Goal: Transaction & Acquisition: Purchase product/service

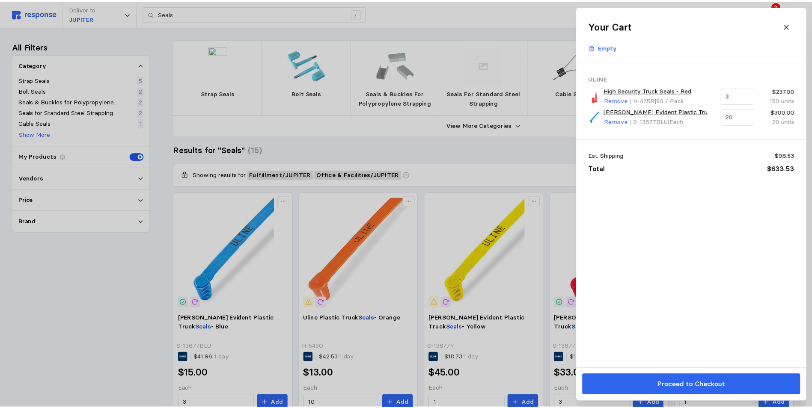
scroll to position [89, 0]
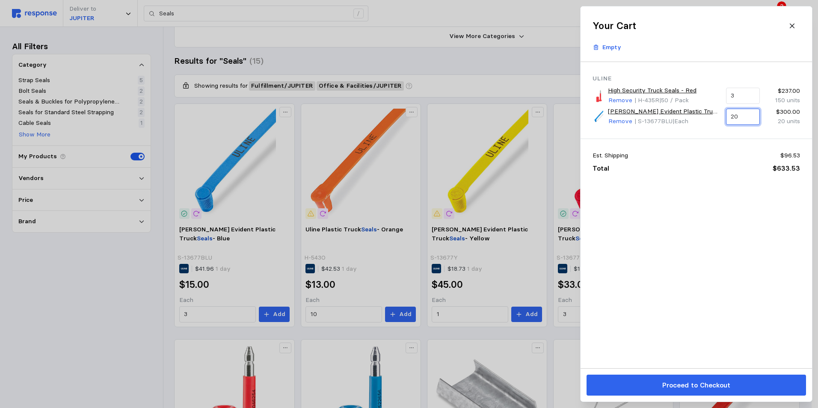
click at [738, 120] on input "20" at bounding box center [743, 116] width 24 height 15
type input "2"
click at [747, 154] on div "3 $45.00" at bounding box center [770, 152] width 77 height 9
type input "3"
click at [735, 93] on input "3" at bounding box center [743, 95] width 24 height 15
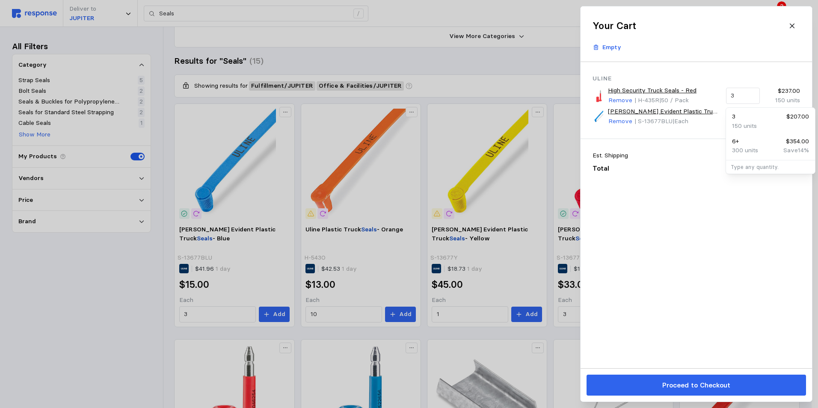
click at [694, 165] on div "Total $358.89" at bounding box center [696, 168] width 207 height 10
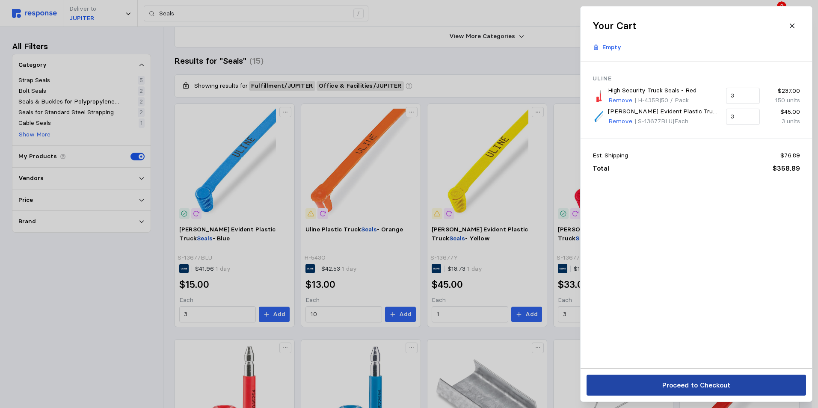
click at [708, 382] on p "Proceed to Checkout" at bounding box center [696, 385] width 68 height 11
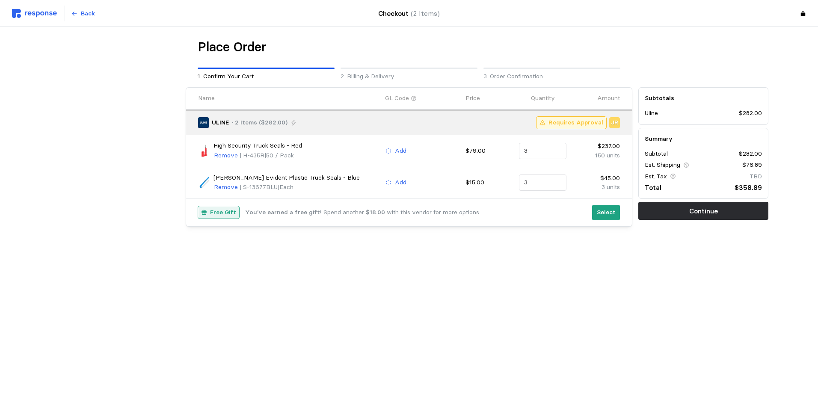
click at [227, 207] on div "Free Gift" at bounding box center [218, 212] width 41 height 12
click at [598, 213] on p "Select" at bounding box center [606, 212] width 19 height 9
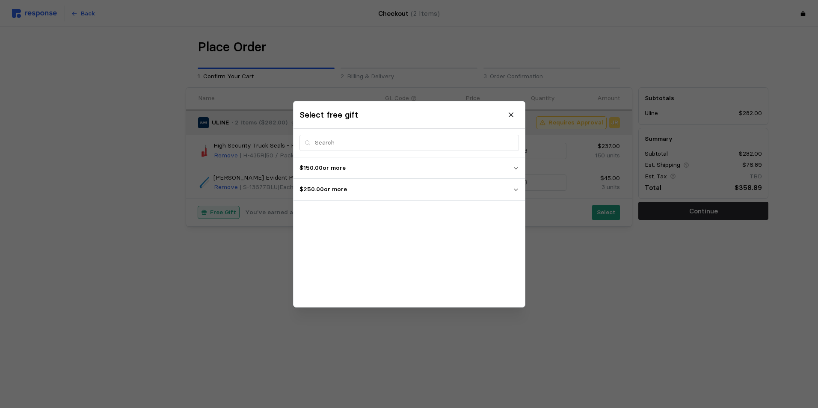
click at [352, 189] on p "$250.00 or more" at bounding box center [405, 189] width 213 height 9
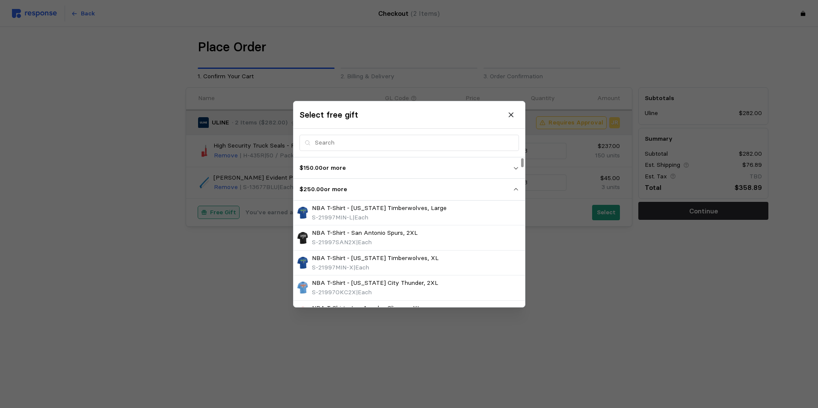
click at [344, 169] on p "$150.00 or more" at bounding box center [405, 167] width 213 height 9
click at [354, 219] on span "$250.00 or more" at bounding box center [405, 214] width 213 height 15
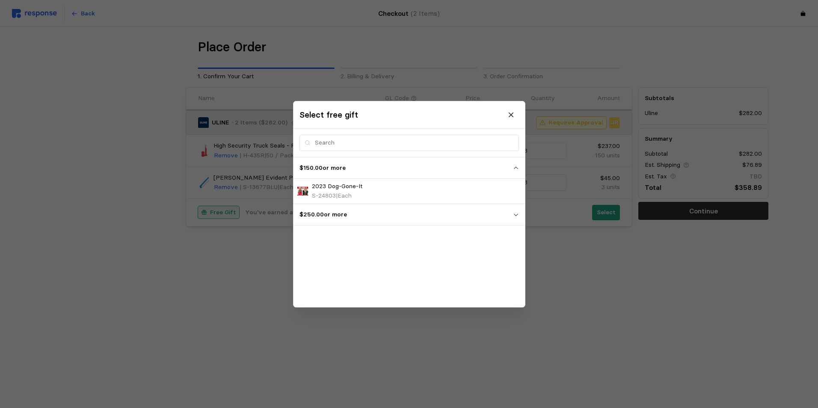
click at [354, 219] on span "$250.00 or more" at bounding box center [405, 214] width 213 height 15
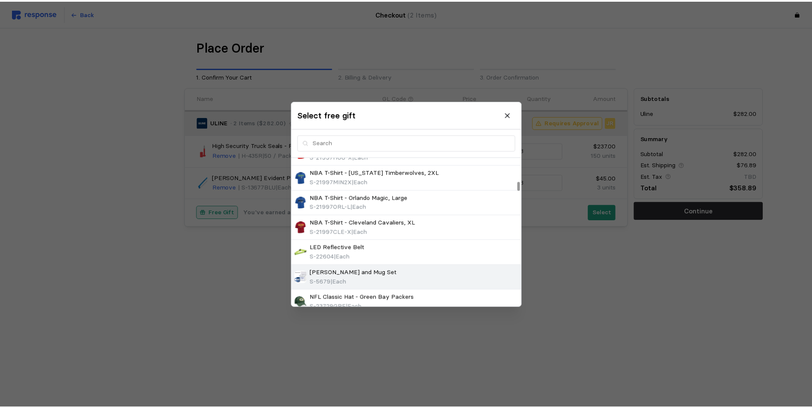
scroll to position [471, 0]
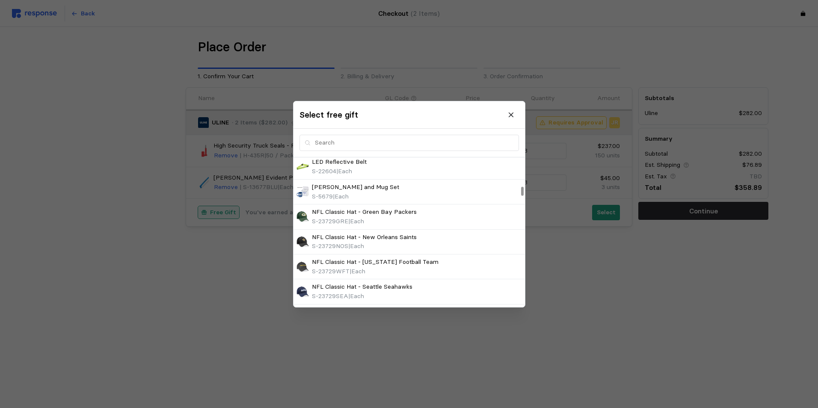
click at [511, 112] on icon at bounding box center [511, 115] width 8 height 8
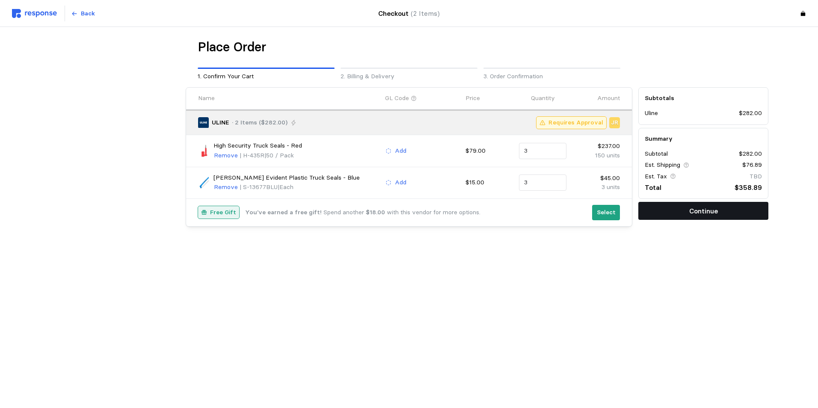
click at [719, 216] on button "Continue" at bounding box center [703, 211] width 130 height 18
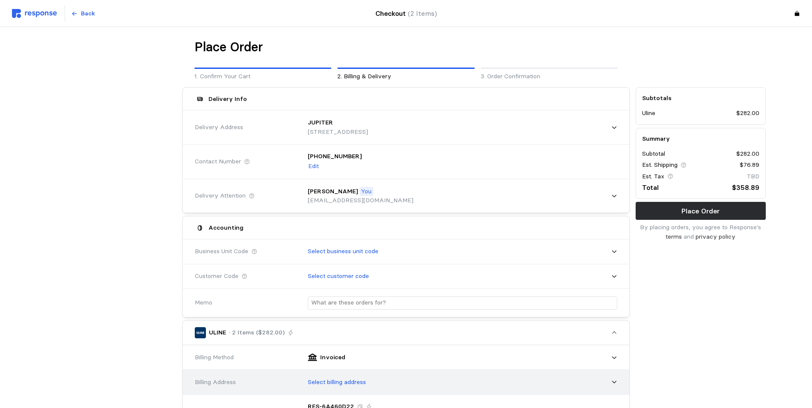
scroll to position [86, 0]
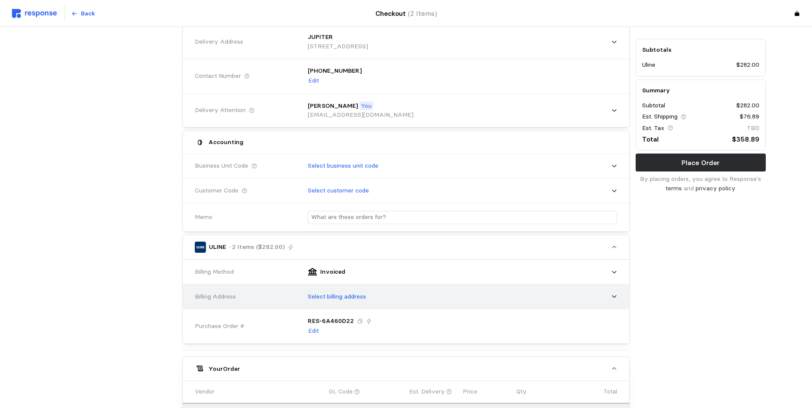
click at [383, 306] on div "Select billing address" at bounding box center [459, 296] width 315 height 21
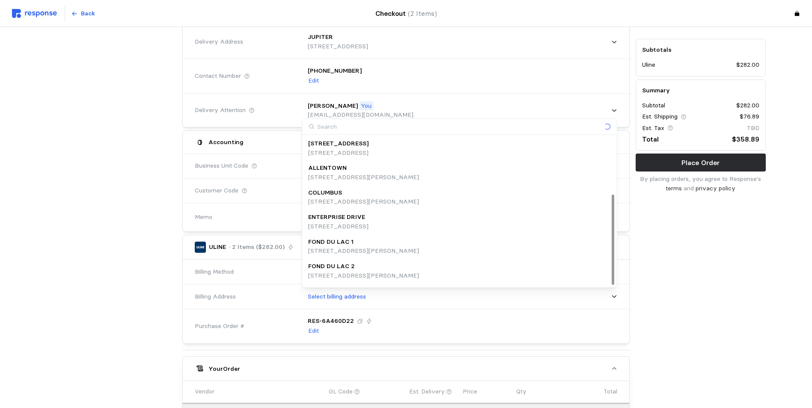
scroll to position [96, 0]
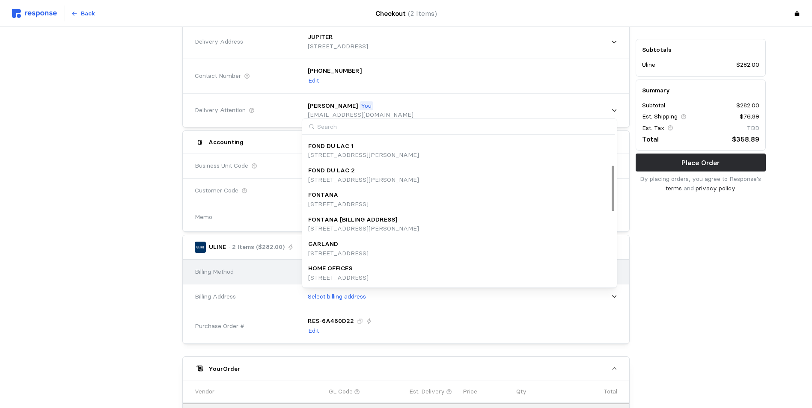
click at [344, 269] on p "HOME OFFICES" at bounding box center [330, 268] width 44 height 9
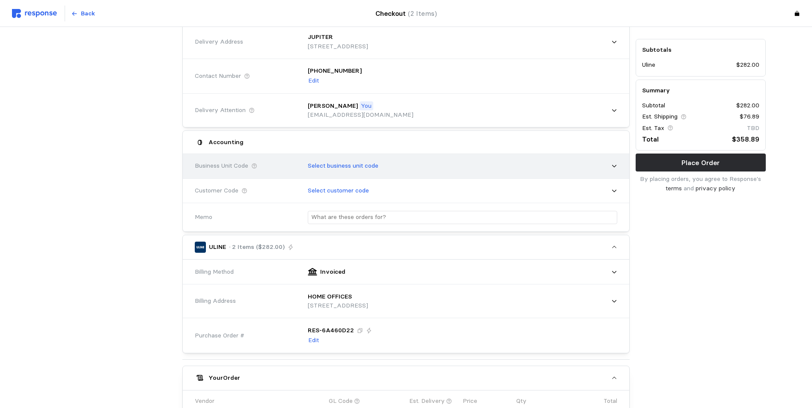
click at [612, 169] on icon at bounding box center [614, 166] width 6 height 6
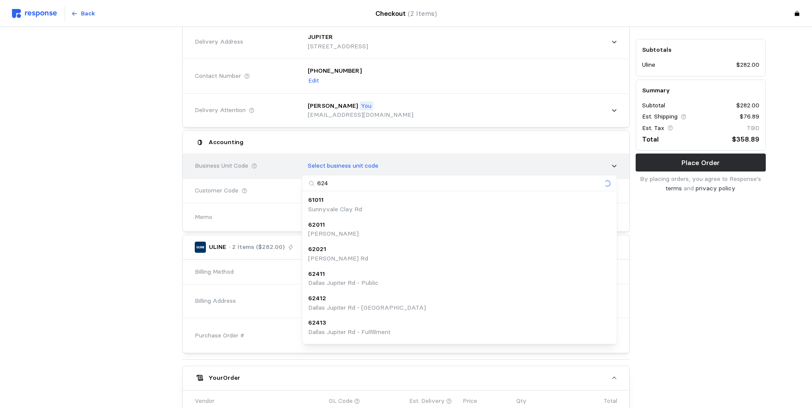
type input "6241"
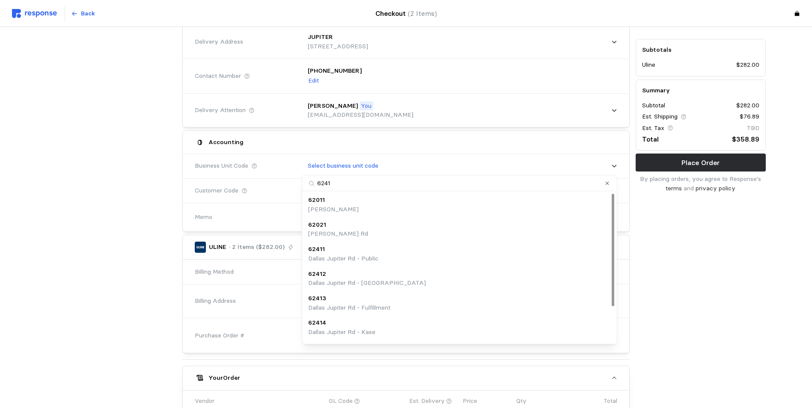
click at [355, 261] on p "Dallas Jupiter Rd - Public" at bounding box center [343, 258] width 70 height 9
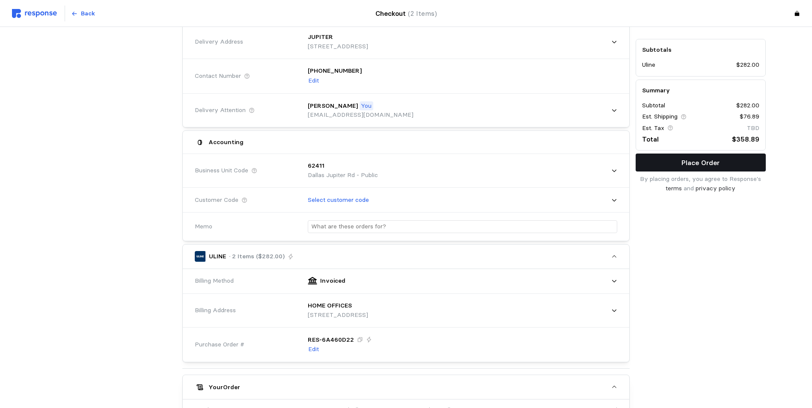
click at [685, 166] on p "Place Order" at bounding box center [700, 162] width 38 height 11
